Goal: Task Accomplishment & Management: Use online tool/utility

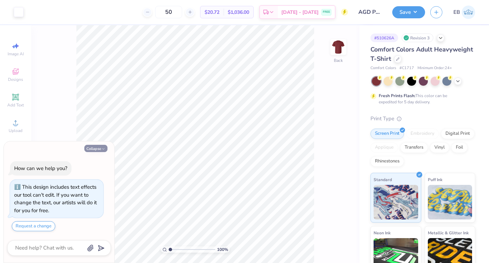
click at [96, 150] on button "Collapse" at bounding box center [95, 148] width 23 height 7
type textarea "x"
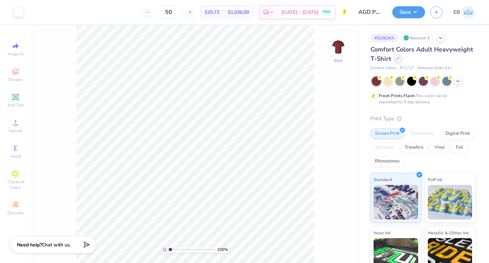
click at [398, 61] on div at bounding box center [398, 59] width 8 height 8
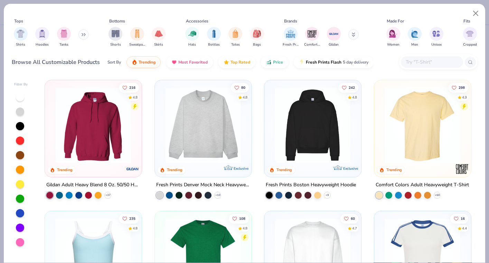
click at [436, 57] on div at bounding box center [432, 61] width 62 height 11
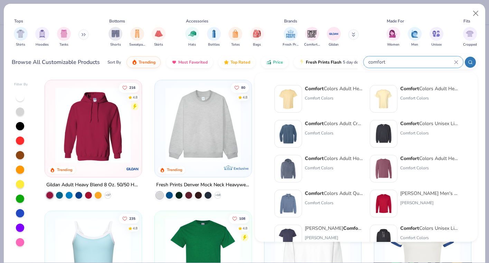
type input "comfort"
click at [331, 126] on div "Comfort Colors Adult Crewneck Sweatshirt" at bounding box center [334, 123] width 58 height 7
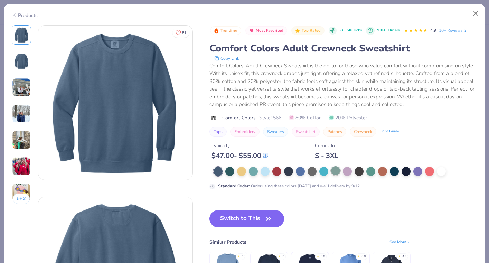
click at [338, 172] on div at bounding box center [335, 170] width 9 height 9
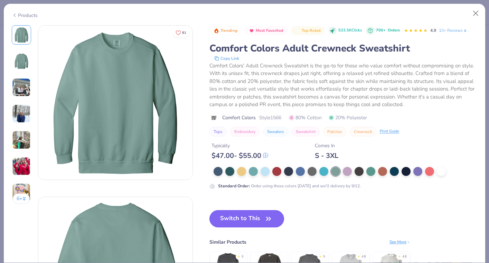
click at [258, 219] on button "Switch to This" at bounding box center [246, 218] width 75 height 17
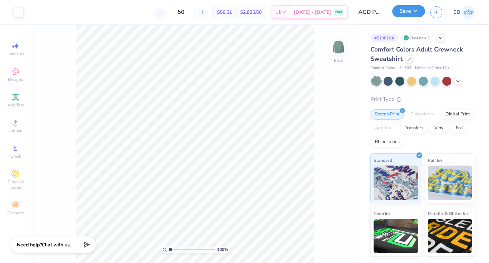
click at [408, 16] on button "Save" at bounding box center [408, 11] width 33 height 12
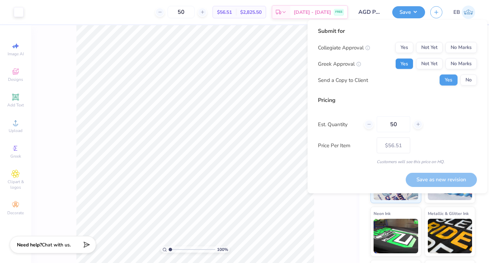
click at [408, 63] on button "Yes" at bounding box center [404, 63] width 18 height 11
click at [469, 50] on button "No Marks" at bounding box center [460, 47] width 31 height 11
click at [393, 125] on input "50" at bounding box center [394, 124] width 34 height 16
type input "25"
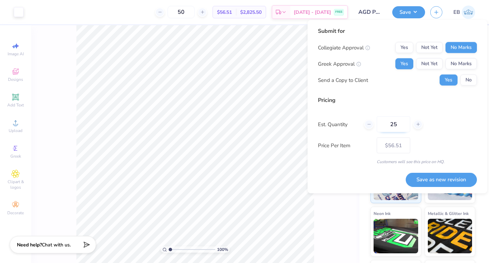
type input "25"
type input "$59.72"
type input "2"
type input "50"
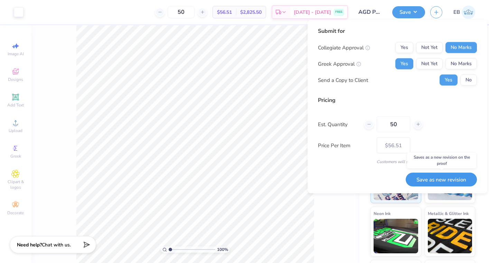
click at [434, 180] on button "Save as new revision" at bounding box center [441, 179] width 71 height 14
type input "$56.51"
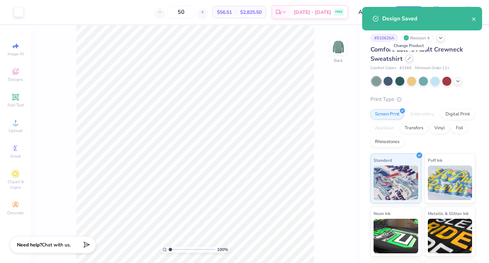
click at [409, 59] on icon at bounding box center [408, 58] width 3 height 3
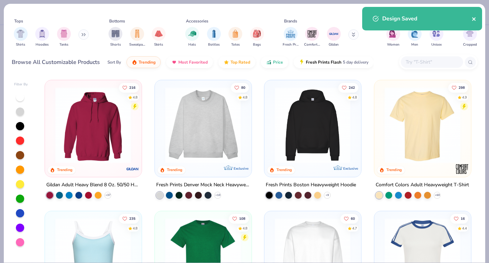
click at [473, 21] on icon "close" at bounding box center [474, 19] width 5 height 6
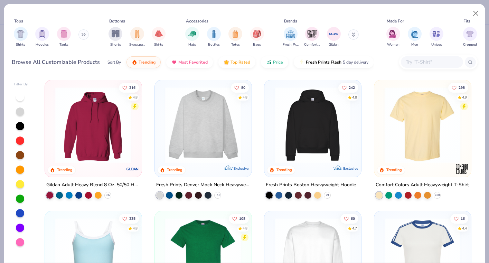
click at [474, 8] on div "Design Saved" at bounding box center [422, 7] width 123 height 3
click at [475, 11] on button "Close" at bounding box center [475, 13] width 13 height 13
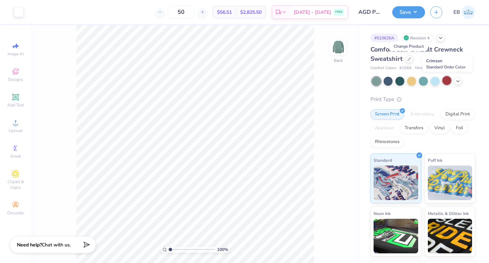
click at [451, 79] on div at bounding box center [446, 80] width 9 height 9
click at [412, 11] on button "Save" at bounding box center [408, 11] width 33 height 12
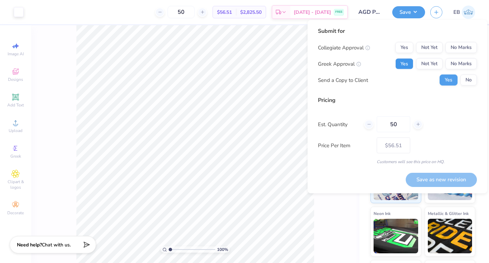
click at [408, 64] on button "Yes" at bounding box center [404, 63] width 18 height 11
click at [452, 47] on button "No Marks" at bounding box center [460, 47] width 31 height 11
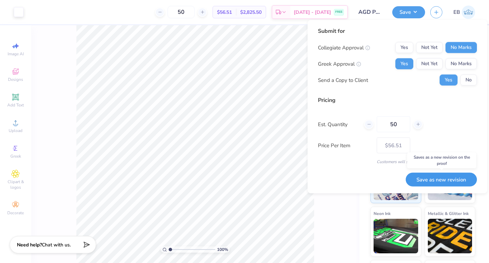
click at [448, 179] on button "Save as new revision" at bounding box center [441, 179] width 71 height 14
type input "$56.51"
